Goal: Task Accomplishment & Management: Complete application form

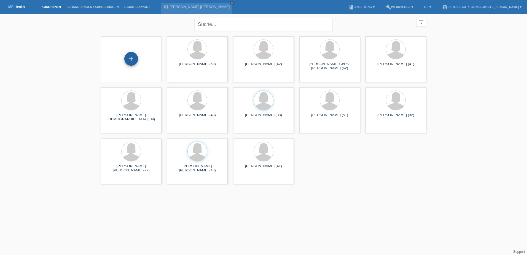
click at [134, 55] on div "+" at bounding box center [131, 58] width 13 height 9
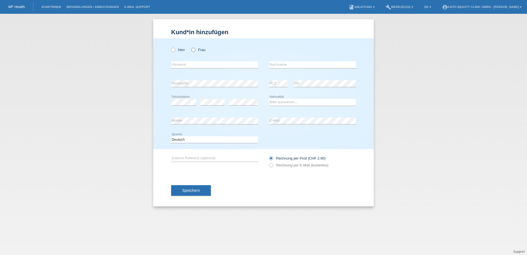
click at [195, 49] on label "Frau" at bounding box center [198, 50] width 14 height 4
click at [195, 49] on input "Frau" at bounding box center [193, 50] width 4 height 4
radio input "true"
click at [189, 63] on input "text" at bounding box center [214, 64] width 87 height 7
type input "E"
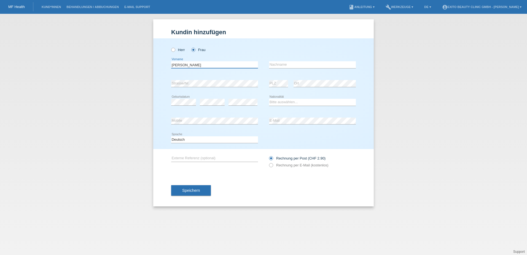
type input "[PERSON_NAME]"
click at [280, 63] on input "text" at bounding box center [312, 64] width 87 height 7
type input "Aschwanden"
click at [284, 102] on select "Bitte auswählen... Schweiz Deutschland Liechtenstein Österreich ------------ Af…" at bounding box center [312, 102] width 87 height 7
select select "CH"
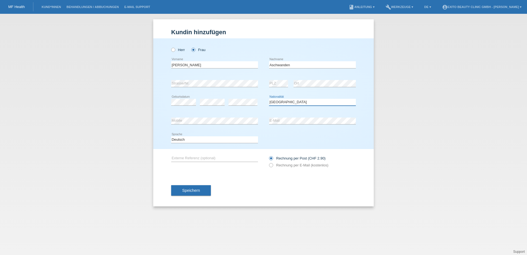
click at [269, 99] on select "Bitte auswählen... Schweiz Deutschland Liechtenstein Österreich ------------ Af…" at bounding box center [312, 102] width 87 height 7
click at [268, 162] on icon at bounding box center [268, 162] width 0 height 0
click at [271, 166] on input "Rechnung per E-Mail (kostenlos)" at bounding box center [271, 166] width 4 height 7
radio input "true"
click at [198, 186] on button "Speichern" at bounding box center [191, 190] width 40 height 10
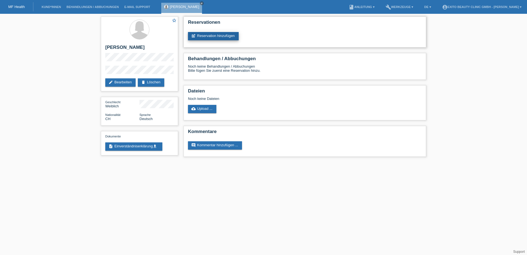
click at [208, 37] on link "post_add Reservation hinzufügen" at bounding box center [213, 36] width 51 height 8
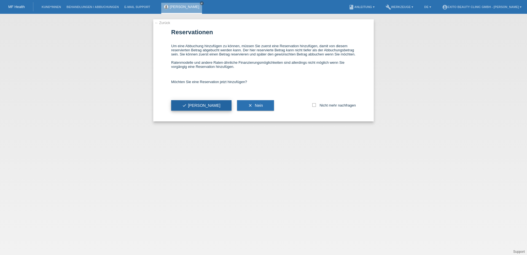
click at [190, 105] on span "check Ja" at bounding box center [201, 105] width 38 height 4
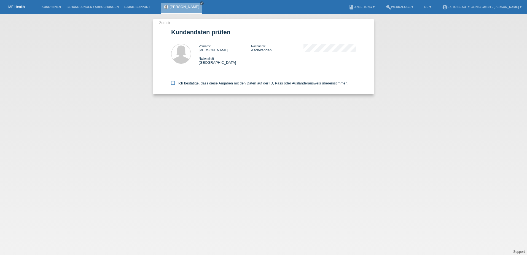
click at [175, 83] on label "Ich bestätige, dass diese Angaben mit den Daten auf der ID, Pass oder Ausländer…" at bounding box center [259, 83] width 177 height 4
click at [175, 83] on input "Ich bestätige, dass diese Angaben mit den Daten auf der ID, Pass oder Ausländer…" at bounding box center [173, 83] width 4 height 4
checkbox input "true"
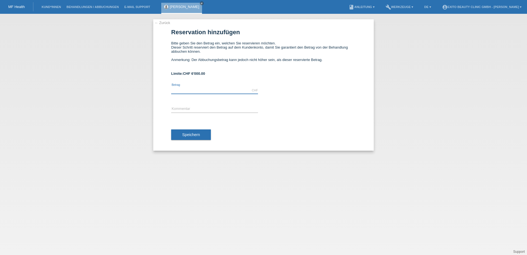
click at [187, 88] on input "text" at bounding box center [214, 90] width 87 height 7
type input "1000.00"
click at [180, 110] on input "text" at bounding box center [214, 109] width 87 height 7
type input "2. Behandlungen"
click at [173, 90] on input "1000.00" at bounding box center [214, 90] width 87 height 7
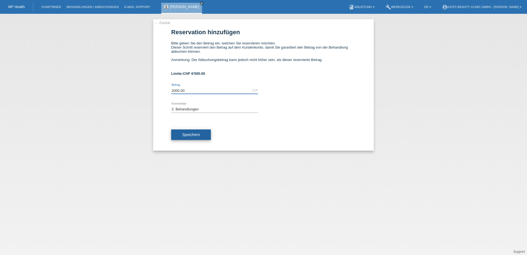
type input "2000.00"
click at [191, 134] on span "Speichern" at bounding box center [191, 134] width 18 height 4
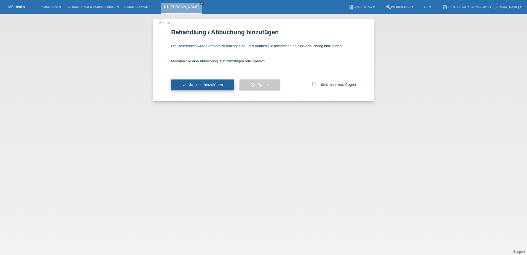
click at [195, 84] on span "Ja, jetzt hinzufügen" at bounding box center [206, 84] width 34 height 4
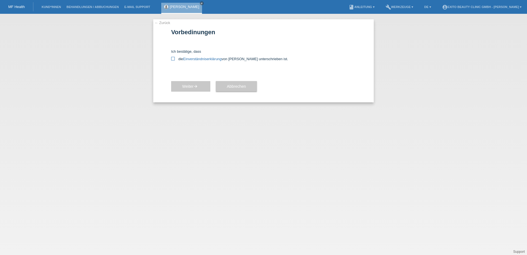
click at [173, 58] on icon at bounding box center [173, 59] width 4 height 4
click at [173, 58] on input "die Einverständniserklärung von der Kundin unterschrieben ist." at bounding box center [173, 59] width 4 height 4
checkbox input "true"
click at [194, 86] on span "Weiter arrow_forward" at bounding box center [190, 86] width 17 height 4
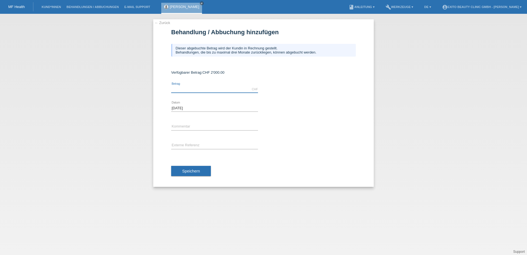
click at [188, 89] on input "text" at bounding box center [214, 89] width 87 height 7
type input "367.50"
click at [178, 126] on input "text" at bounding box center [214, 126] width 87 height 7
type input "1. Behandlung"
click at [190, 171] on span "Speichern" at bounding box center [191, 171] width 18 height 4
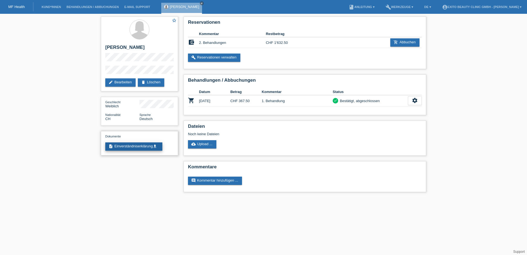
click at [125, 148] on link "description Einverständniserklärung get_app" at bounding box center [133, 146] width 57 height 8
click at [197, 143] on link "cloud_upload Upload ..." at bounding box center [202, 144] width 28 height 8
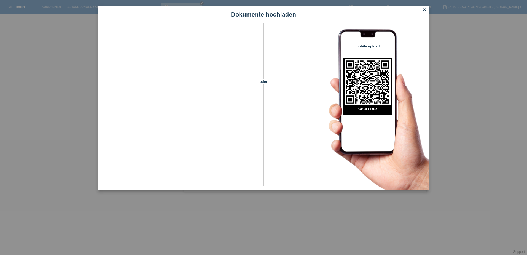
click at [423, 9] on icon "close" at bounding box center [424, 9] width 4 height 4
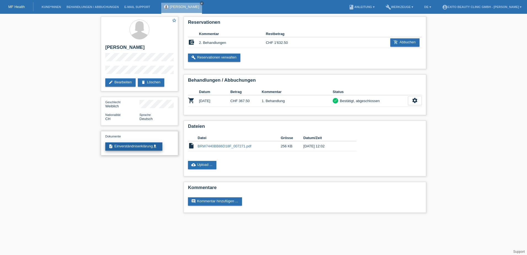
click at [132, 145] on link "description Einverständniserklärung get_app" at bounding box center [133, 146] width 57 height 8
click at [83, 7] on link "Behandlungen / Abbuchungen" at bounding box center [93, 6] width 58 height 3
